Goal: Check status

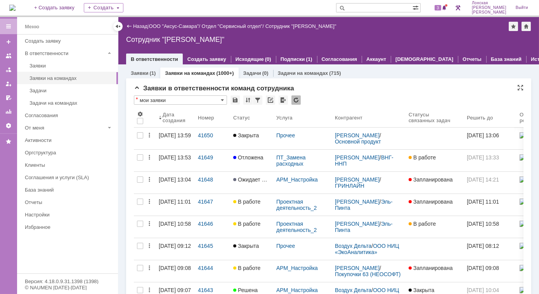
click at [434, 87] on div "Заявки в ответственности команд сотрудника" at bounding box center [328, 89] width 389 height 8
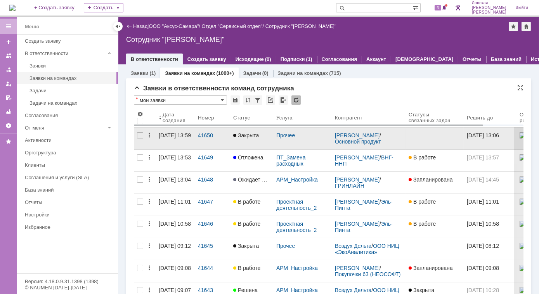
click at [205, 135] on div "41650" at bounding box center [212, 135] width 29 height 6
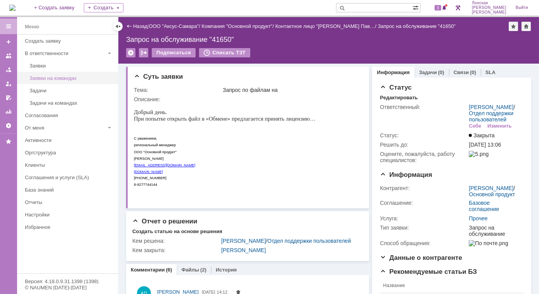
click at [56, 81] on link "Заявки на командах" at bounding box center [71, 78] width 90 height 12
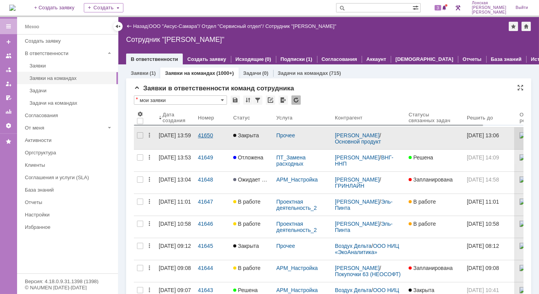
click at [210, 135] on div "41650" at bounding box center [212, 135] width 29 height 6
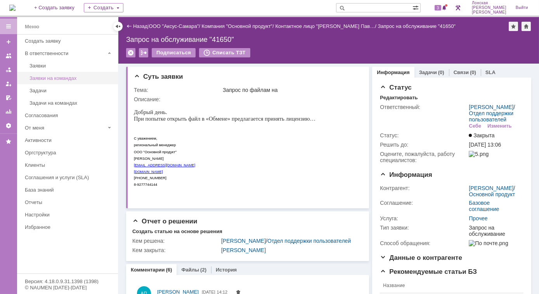
click at [43, 74] on link "Заявки на командах" at bounding box center [71, 78] width 90 height 12
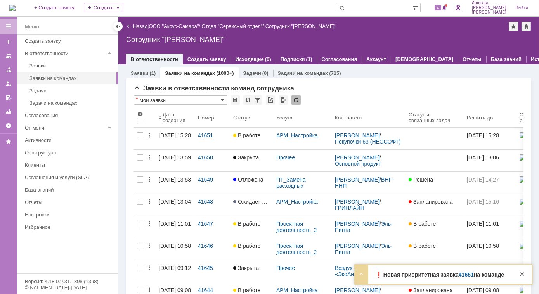
click at [420, 278] on strong "❗️ Новая приоритетная заявка 41651 на команде" at bounding box center [439, 274] width 129 height 6
click at [168, 138] on div "[DATE] 15:28" at bounding box center [175, 135] width 32 height 6
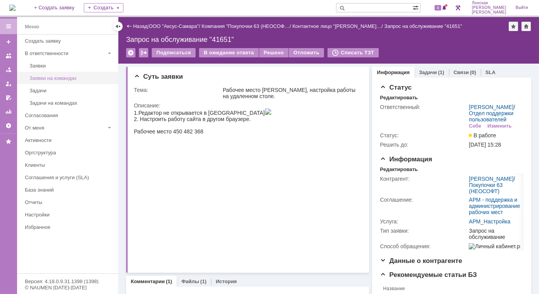
click at [47, 80] on div "Заявки на командах" at bounding box center [71, 78] width 84 height 6
